Goal: Find specific page/section: Find specific page/section

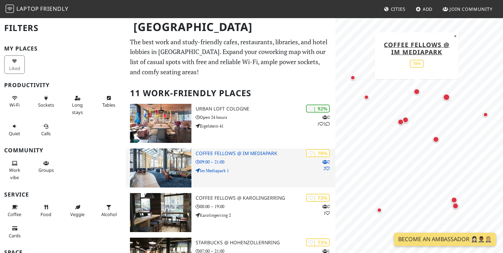
click at [254, 151] on h3 "Coffee Fellows @ Im Mediapark" at bounding box center [265, 154] width 140 height 6
